Goal: Transaction & Acquisition: Purchase product/service

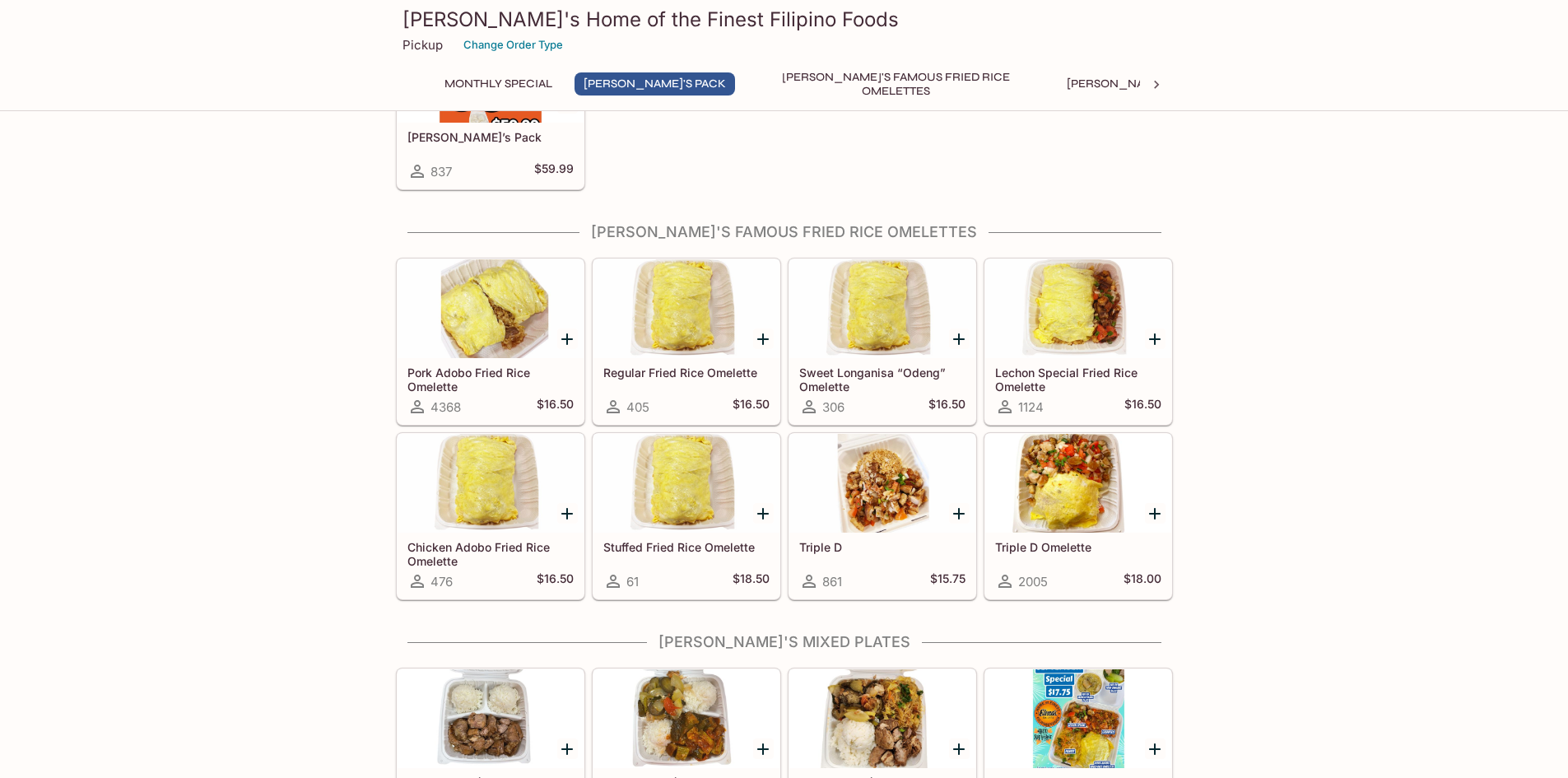
scroll to position [411, 0]
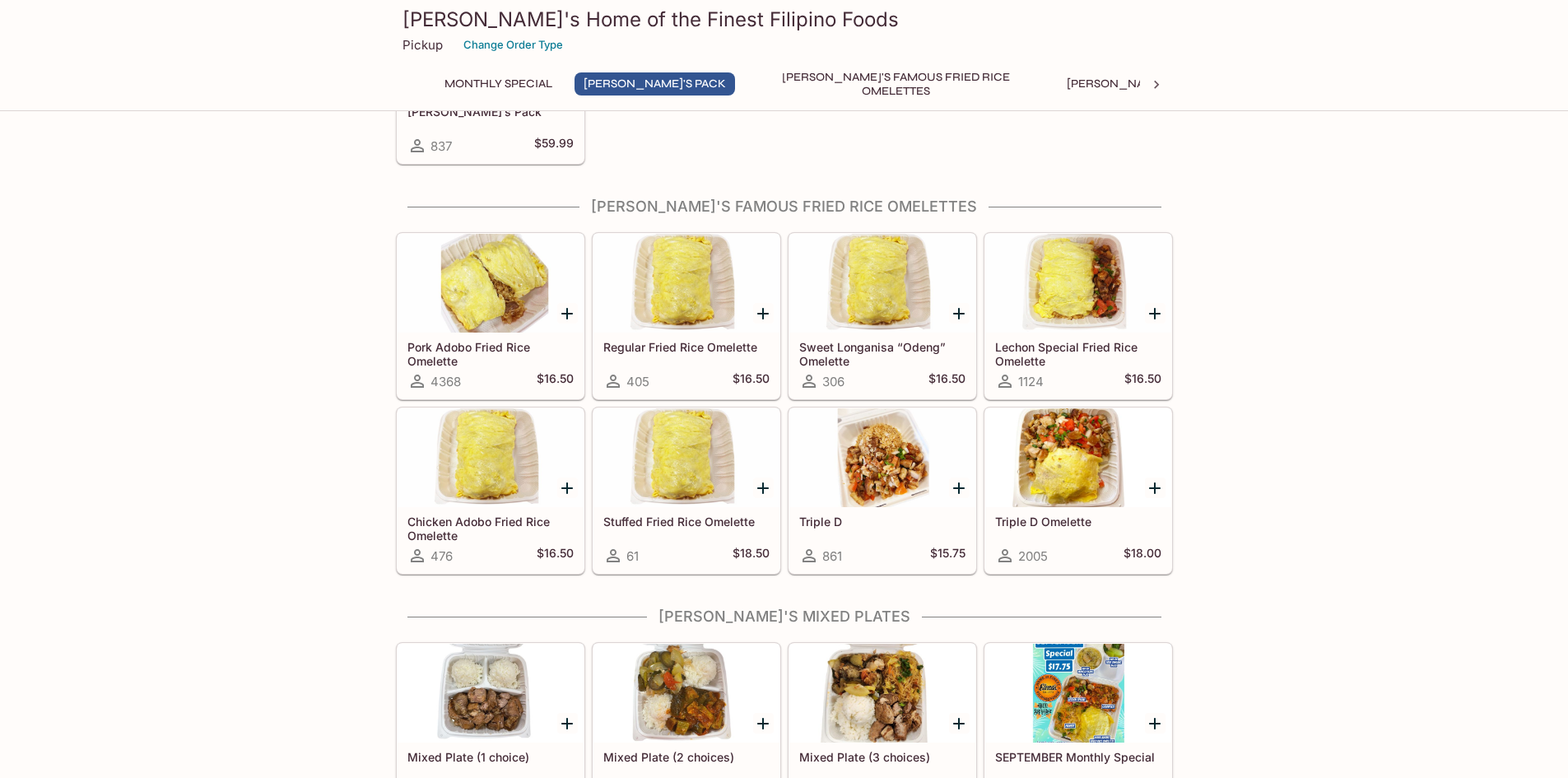
click at [500, 283] on div at bounding box center [491, 283] width 186 height 99
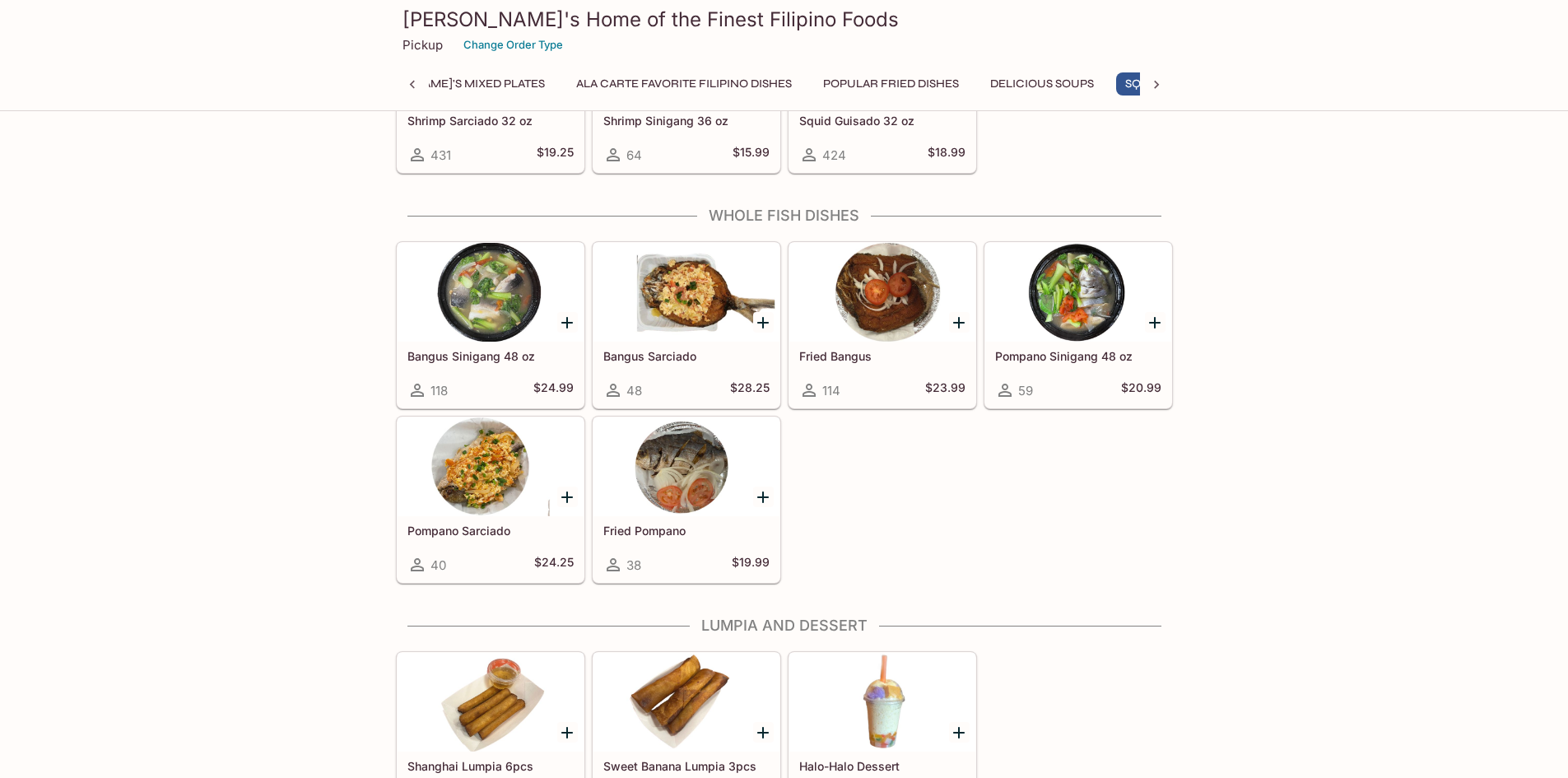
scroll to position [2718, 0]
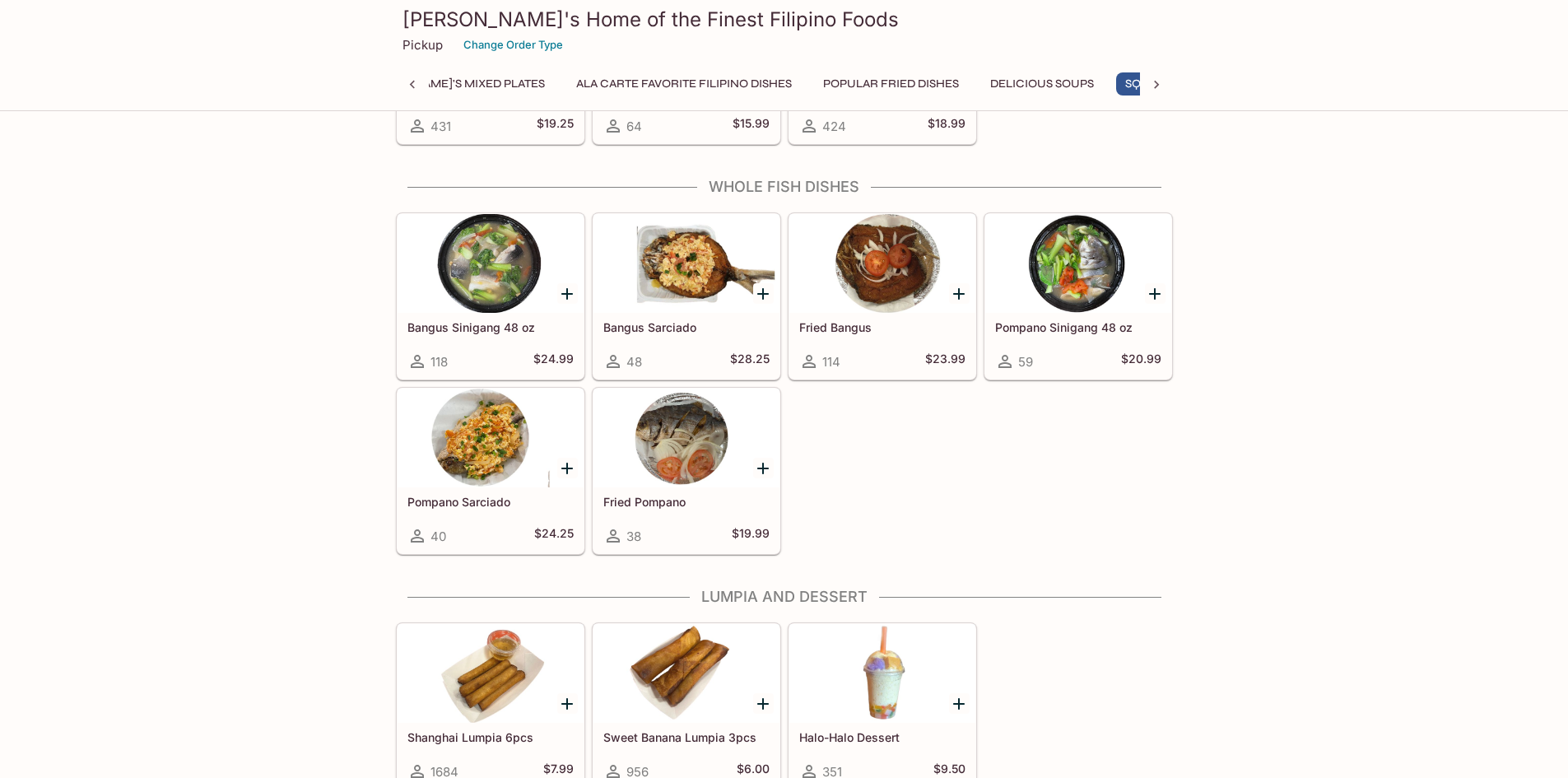
click at [694, 267] on div at bounding box center [686, 263] width 186 height 99
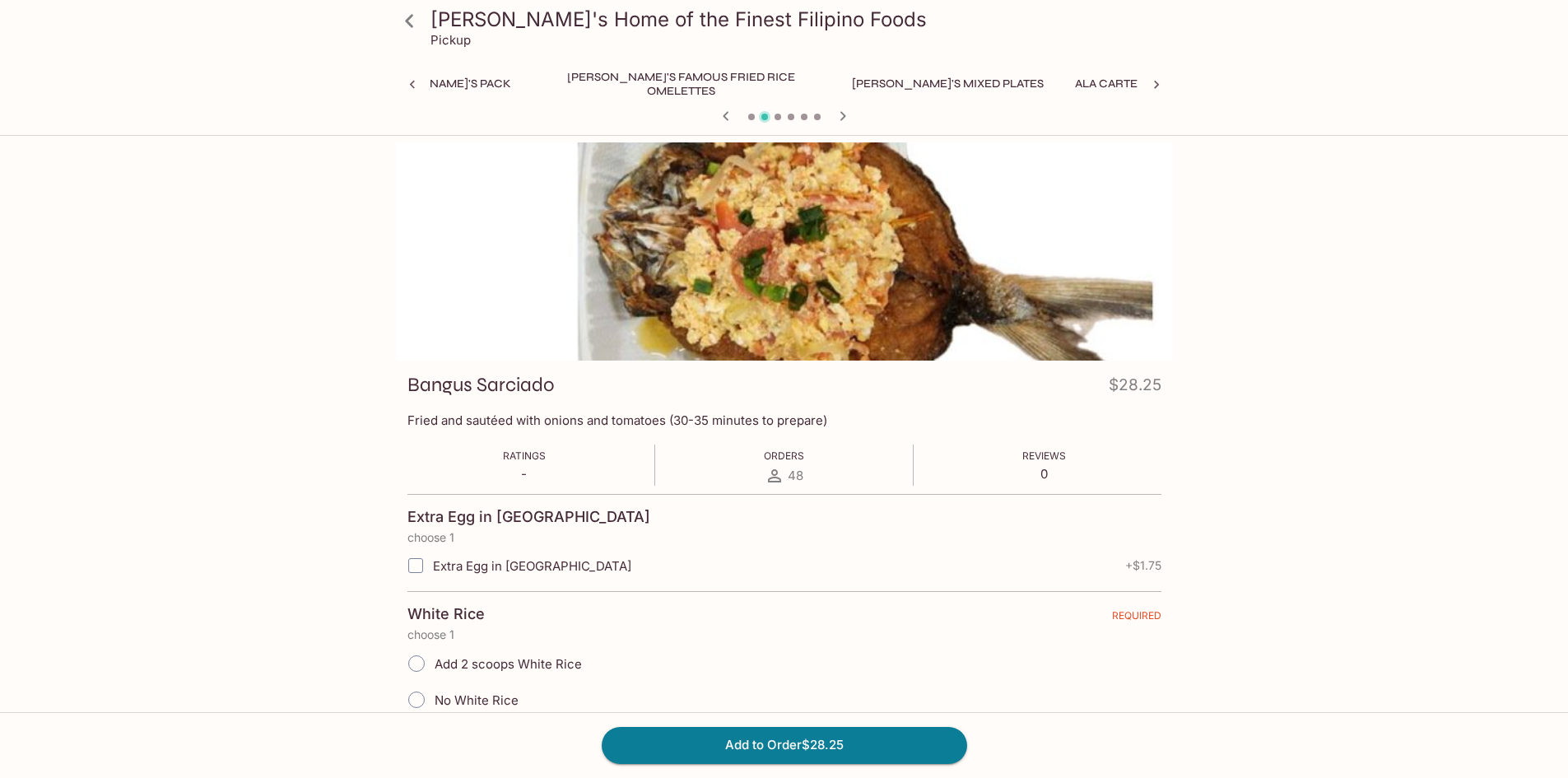
scroll to position [0, 864]
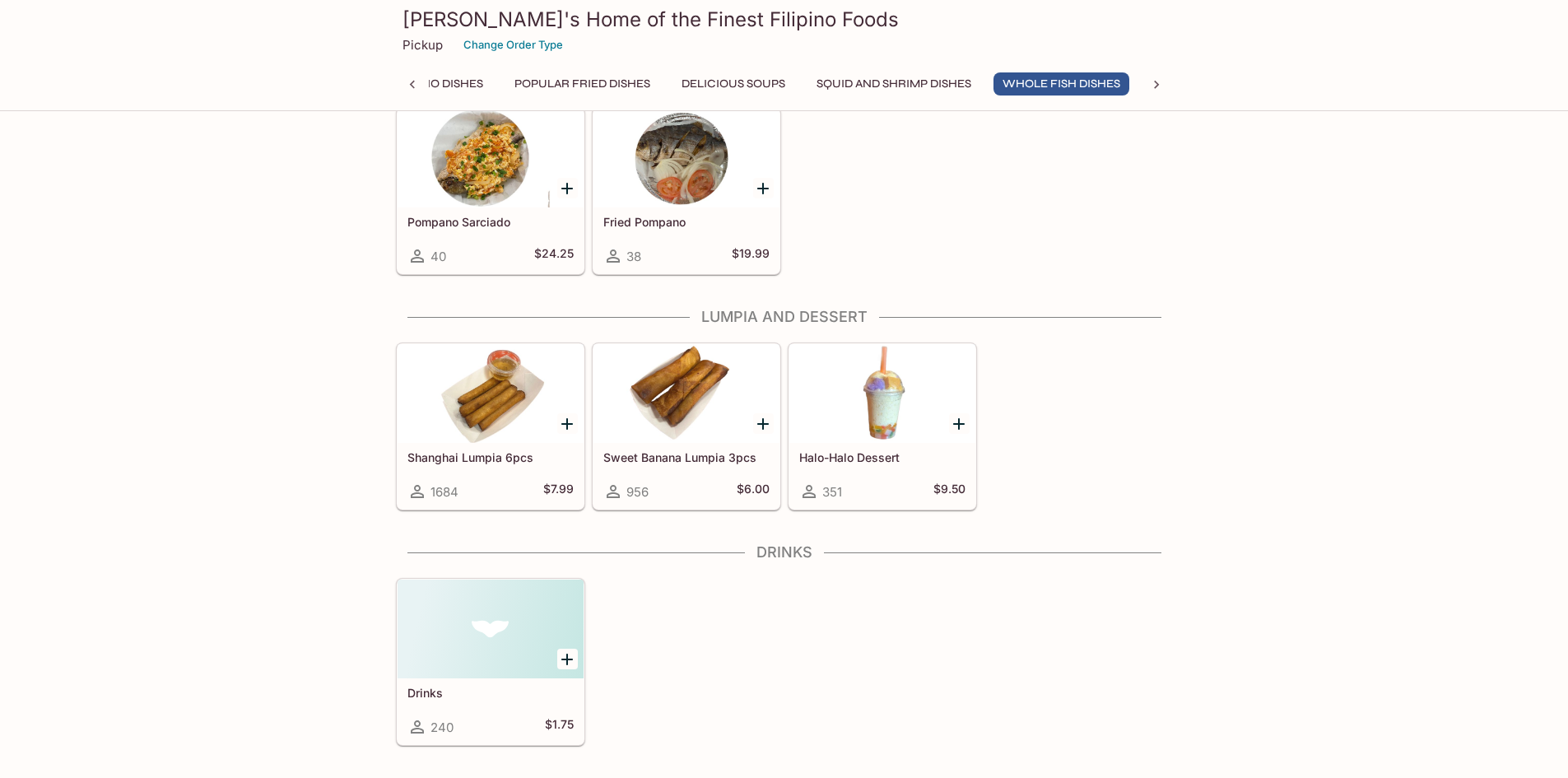
scroll to position [2964, 0]
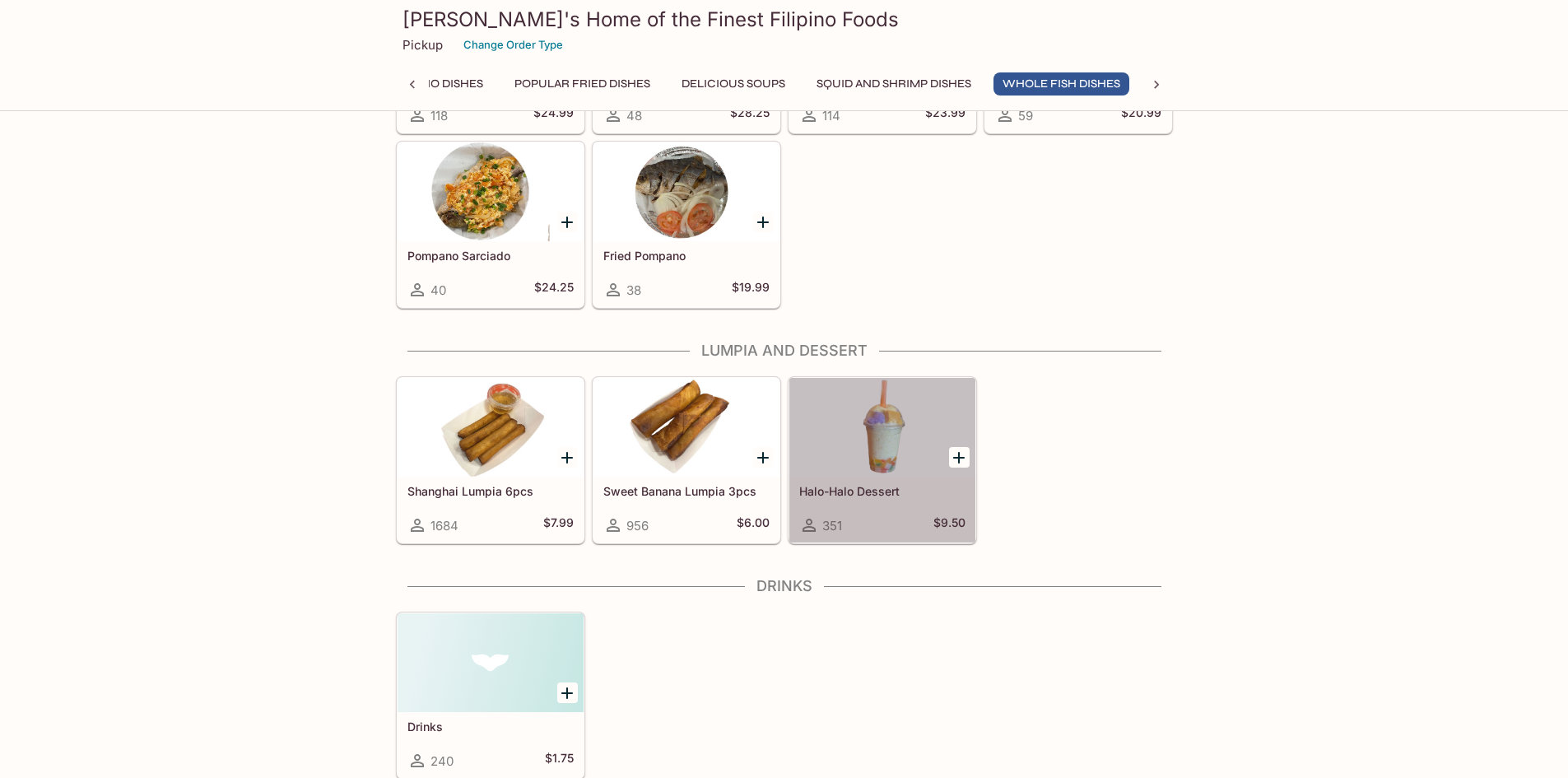
click at [853, 452] on div at bounding box center [882, 427] width 186 height 99
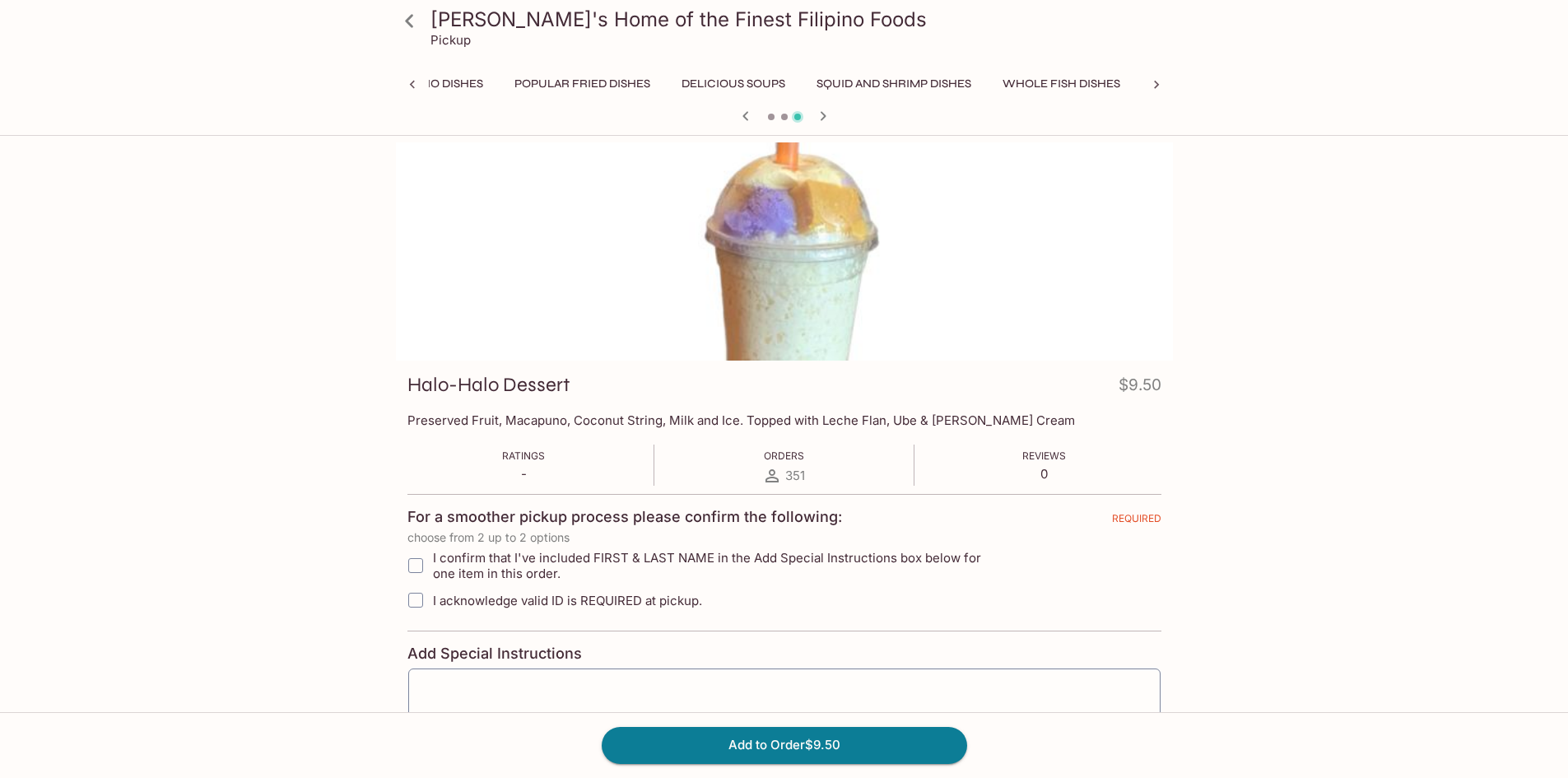
scroll to position [0, 1023]
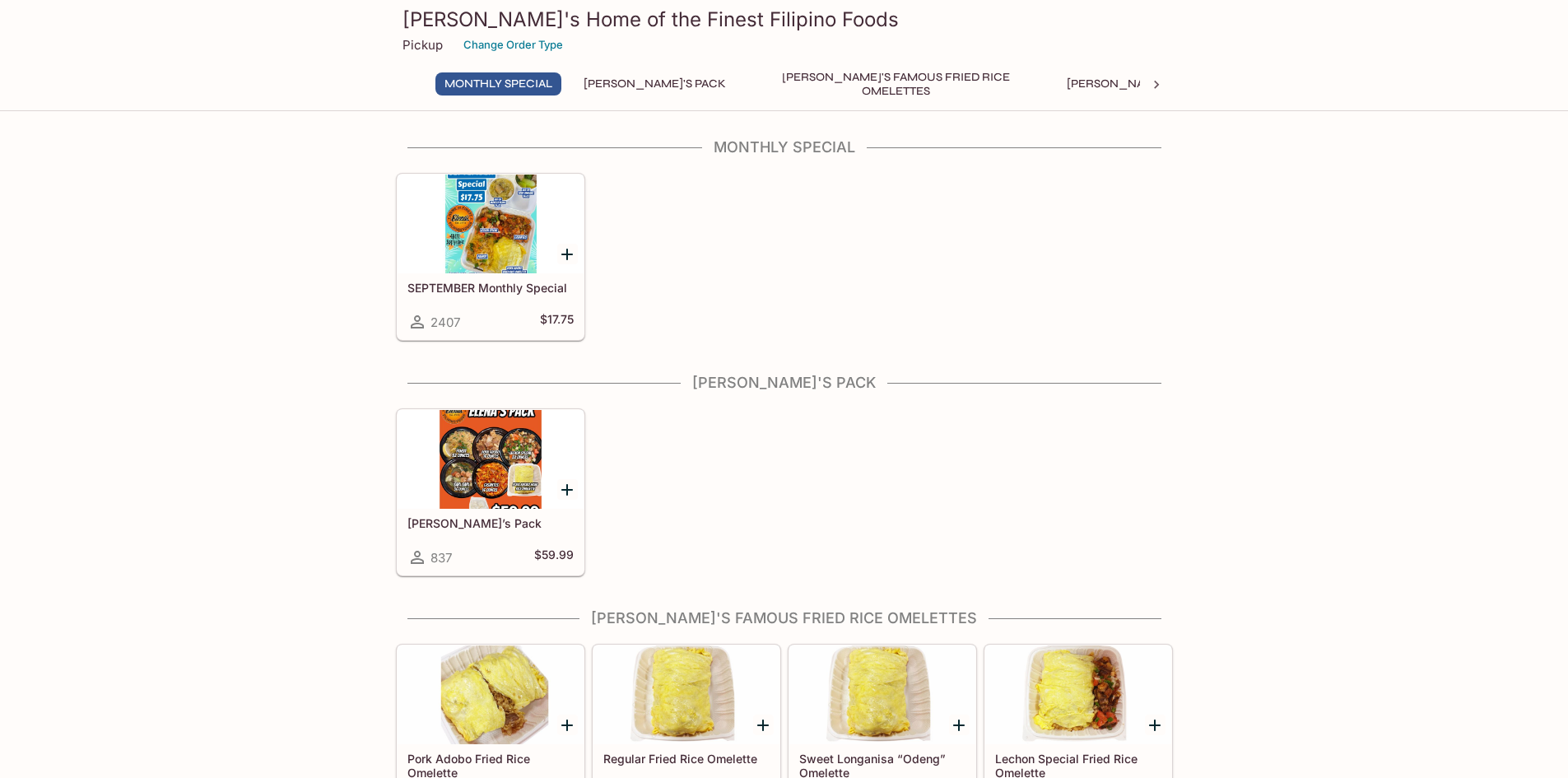
click at [487, 231] on div at bounding box center [491, 224] width 186 height 99
